Goal: Task Accomplishment & Management: Use online tool/utility

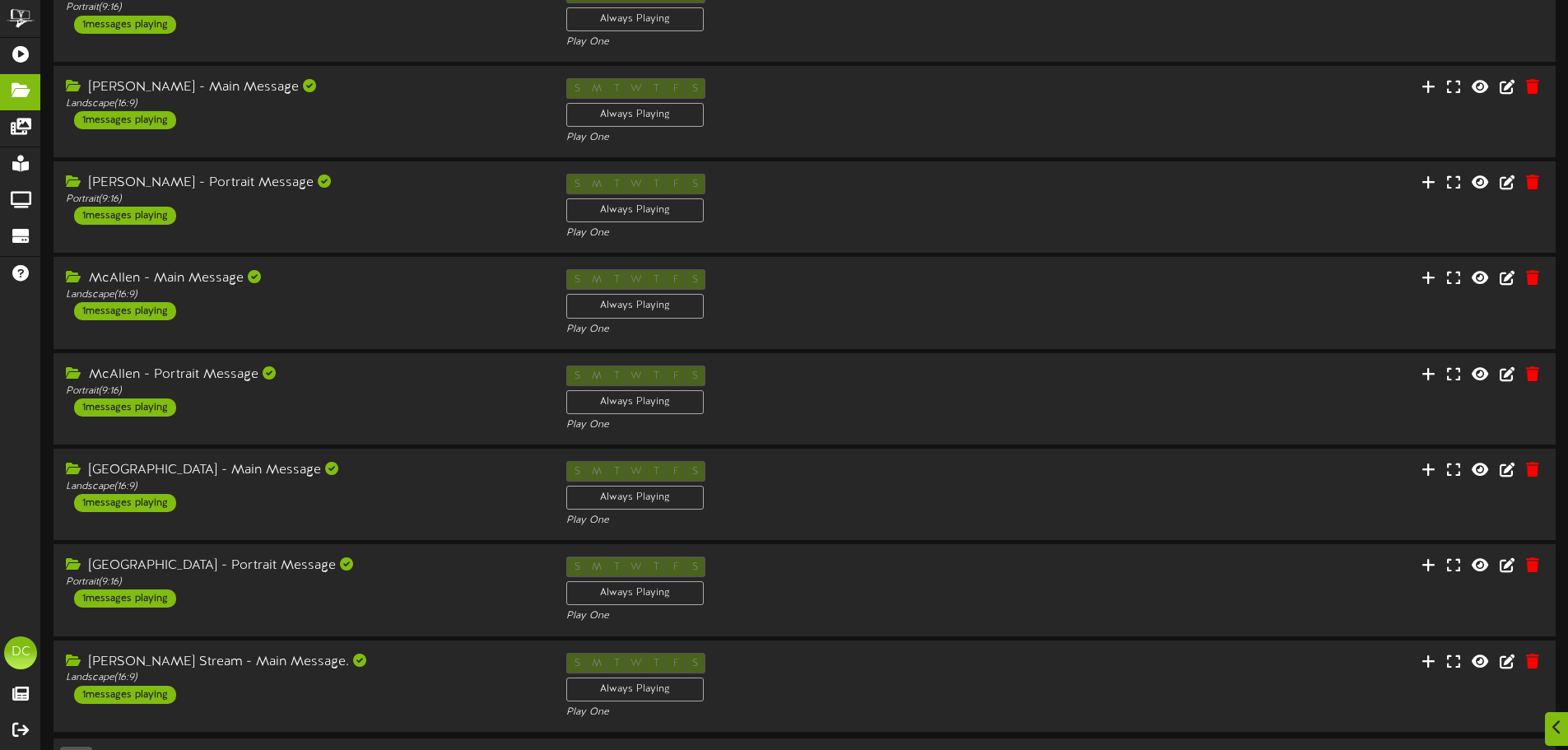
scroll to position [344, 0]
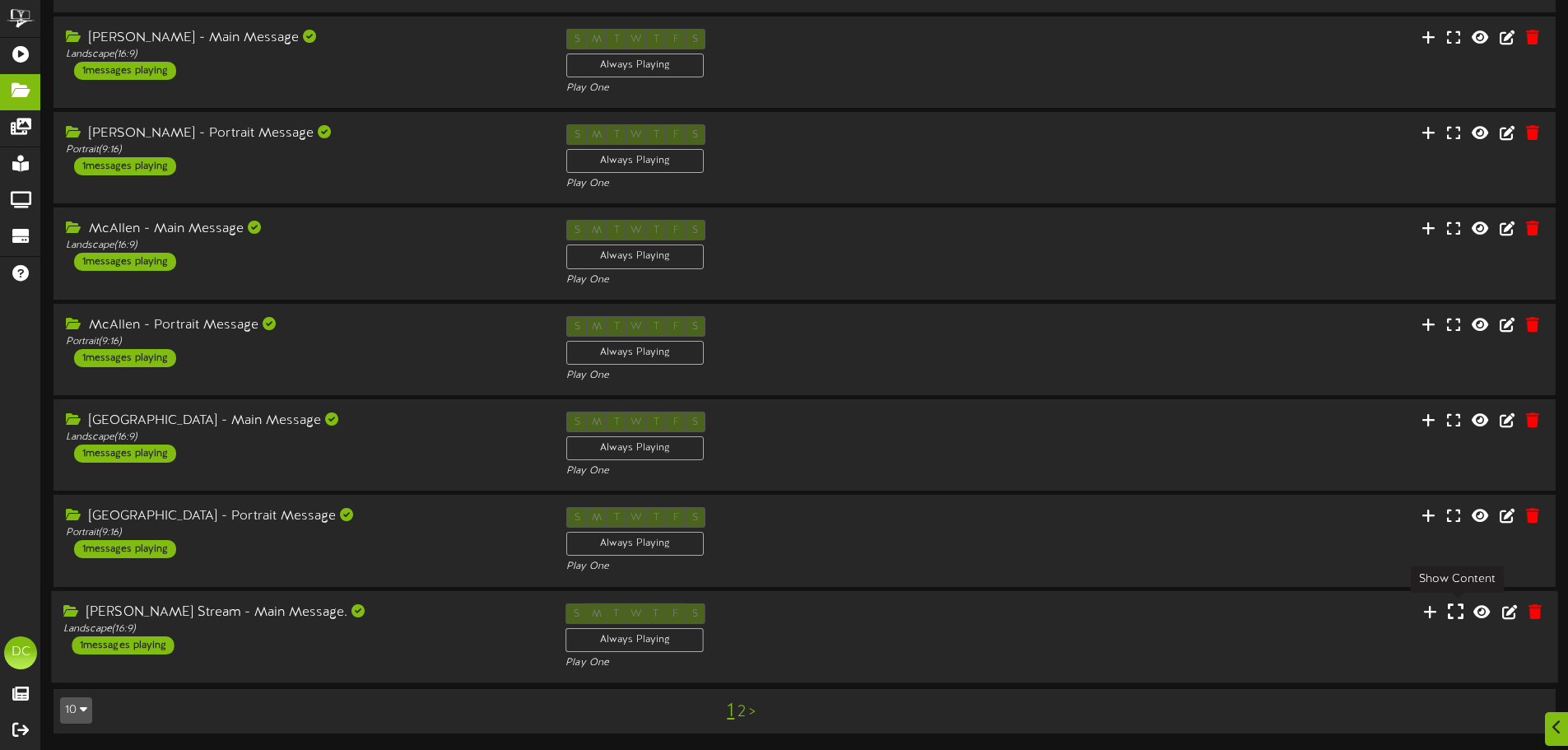
click at [1456, 608] on icon at bounding box center [1455, 610] width 16 height 18
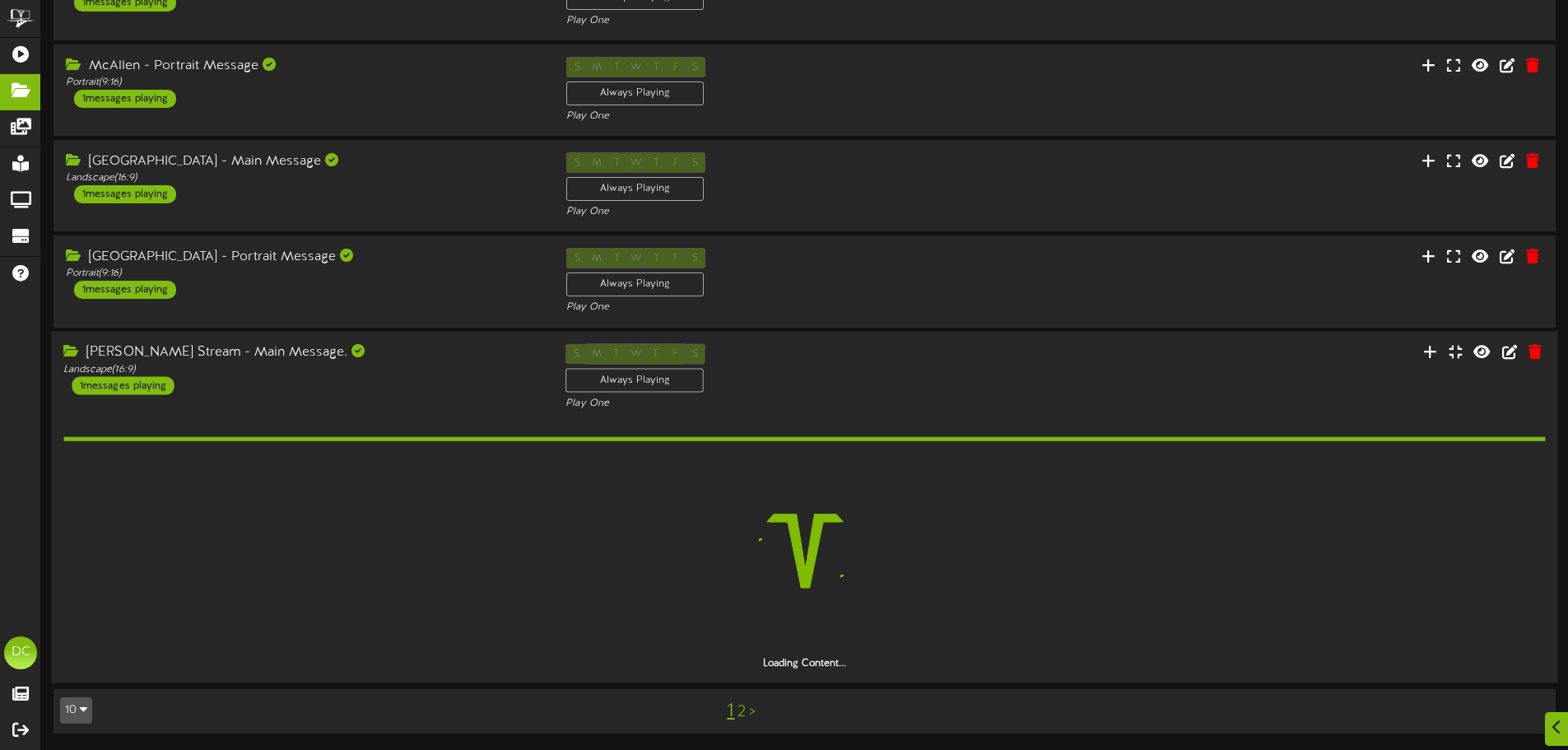
scroll to position [554, 0]
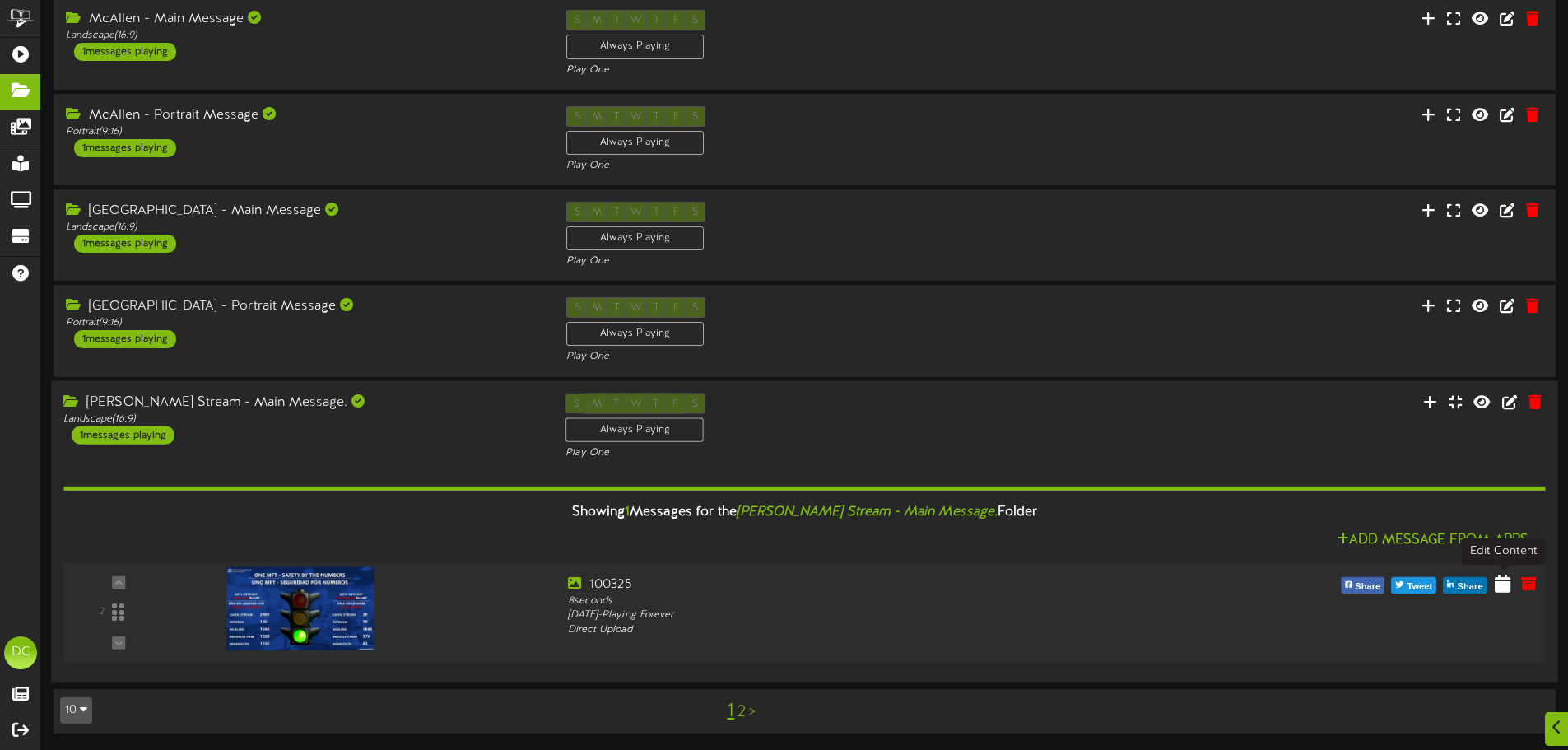
click at [1495, 582] on button at bounding box center [1502, 586] width 26 height 26
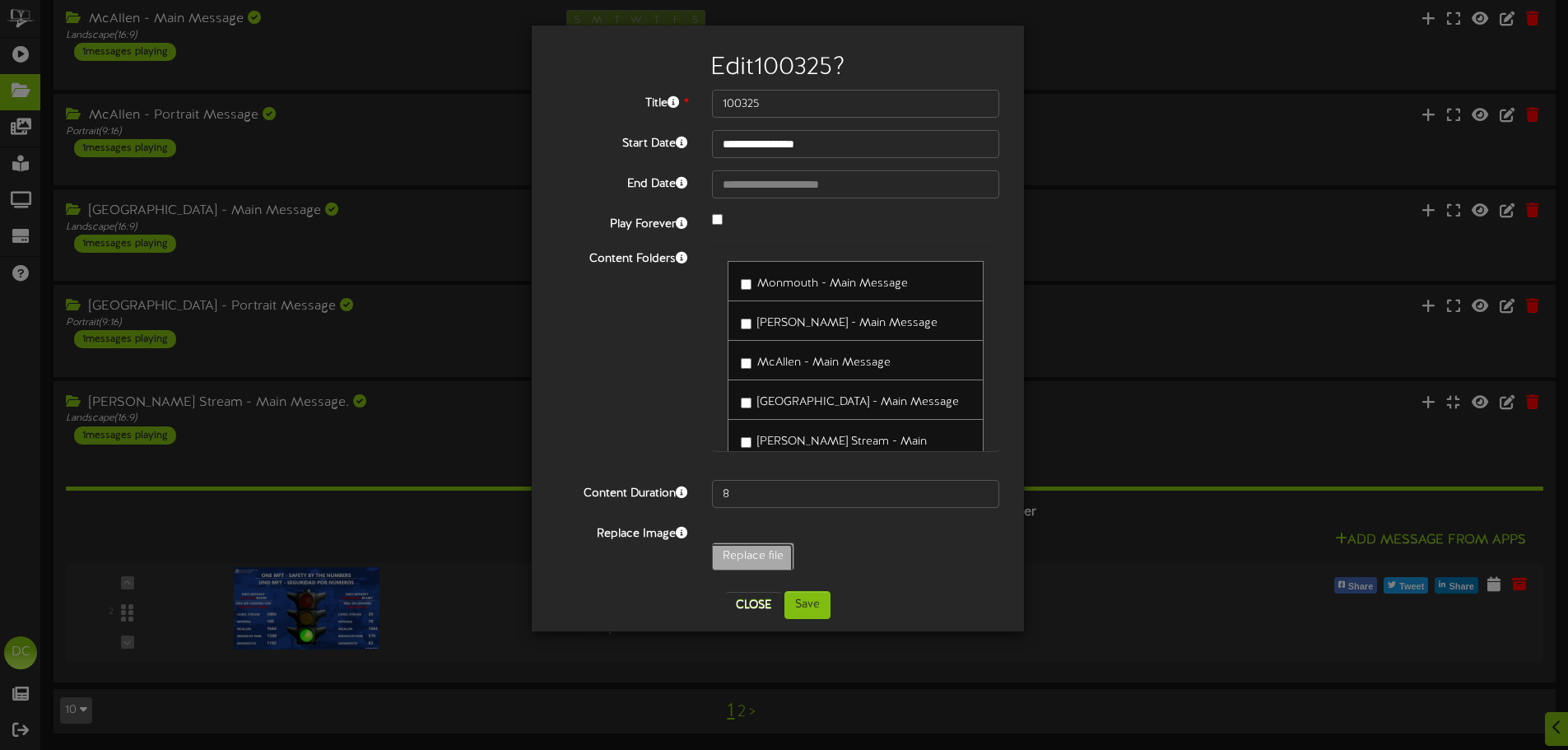
type input "**********"
type input "100725"
click at [808, 595] on button "Save" at bounding box center [807, 604] width 46 height 28
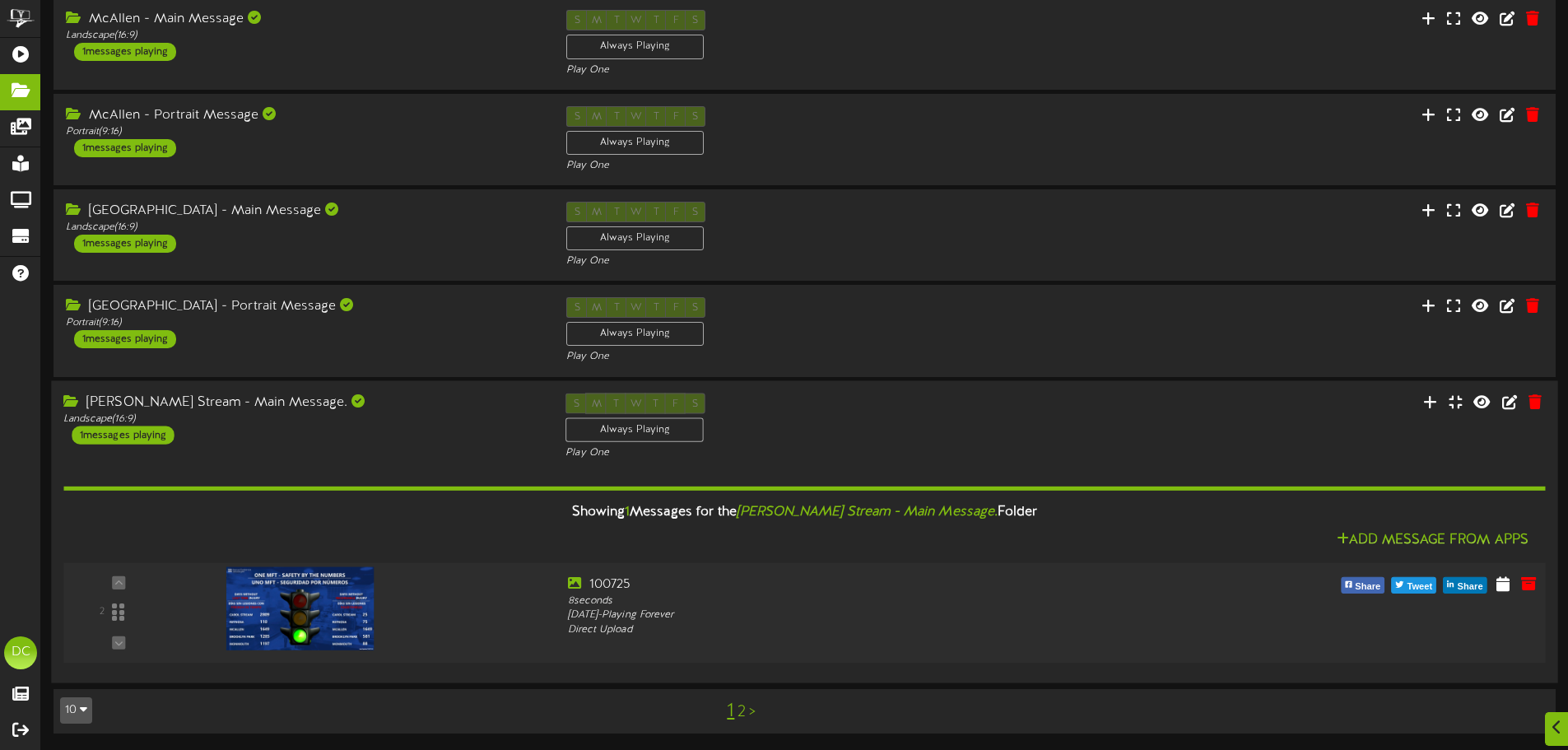
click at [319, 591] on img at bounding box center [300, 607] width 148 height 83
